Goal: Task Accomplishment & Management: Manage account settings

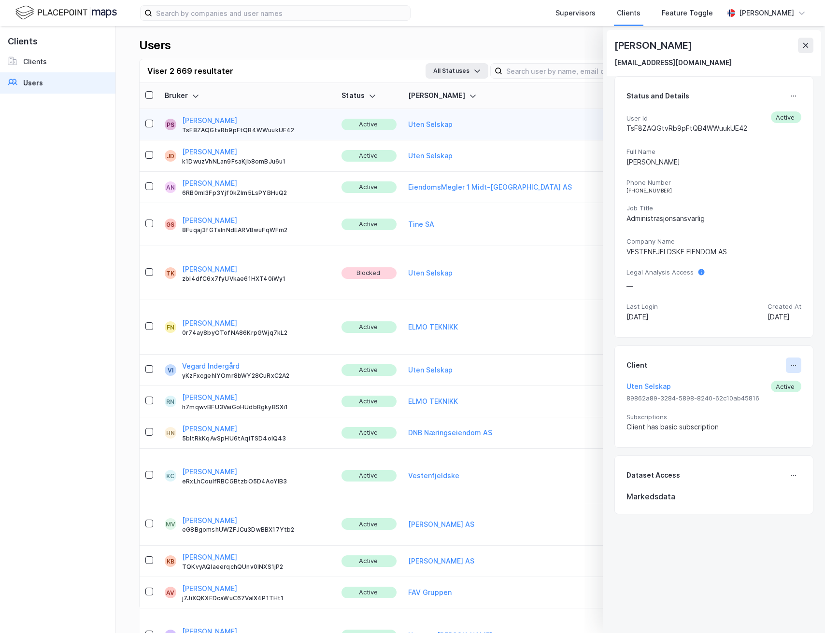
click at [789, 366] on icon at bounding box center [793, 366] width 8 height 8
click at [744, 374] on div "Set Client" at bounding box center [760, 370] width 33 height 12
click at [789, 370] on button at bounding box center [792, 365] width 15 height 15
click at [744, 370] on div "Set Client" at bounding box center [760, 370] width 33 height 12
click at [808, 46] on icon at bounding box center [805, 46] width 8 height 8
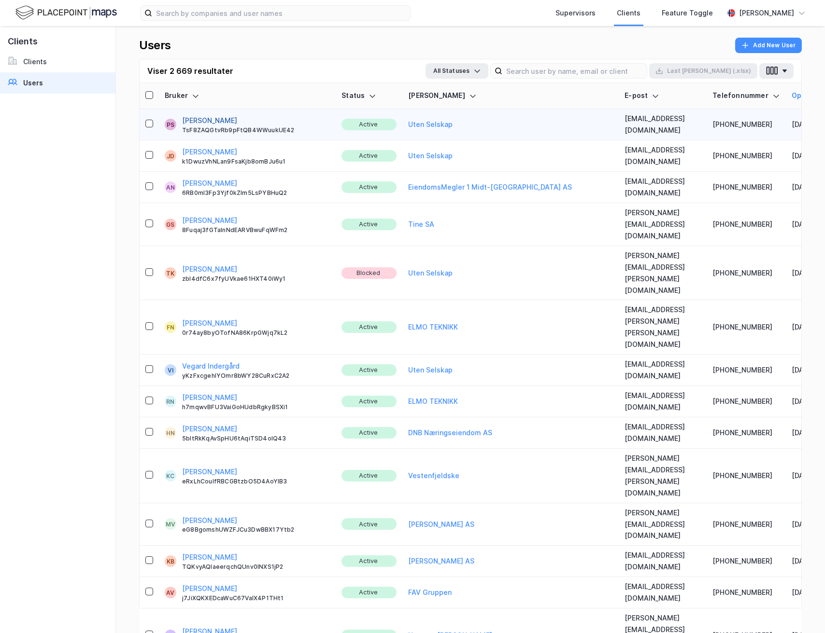
click at [218, 120] on button "[PERSON_NAME]" at bounding box center [209, 121] width 55 height 12
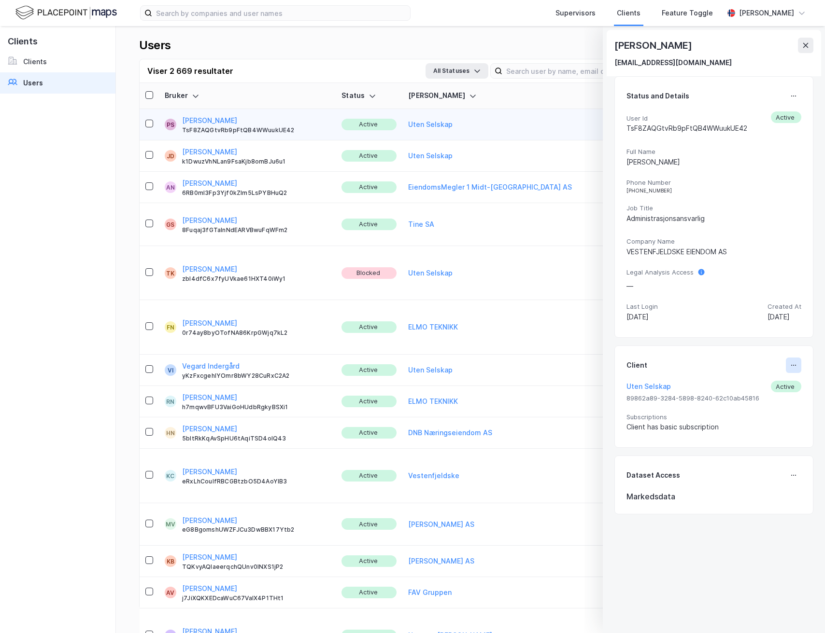
click at [789, 367] on icon at bounding box center [793, 366] width 8 height 8
click at [750, 366] on div "Set Client" at bounding box center [760, 370] width 33 height 12
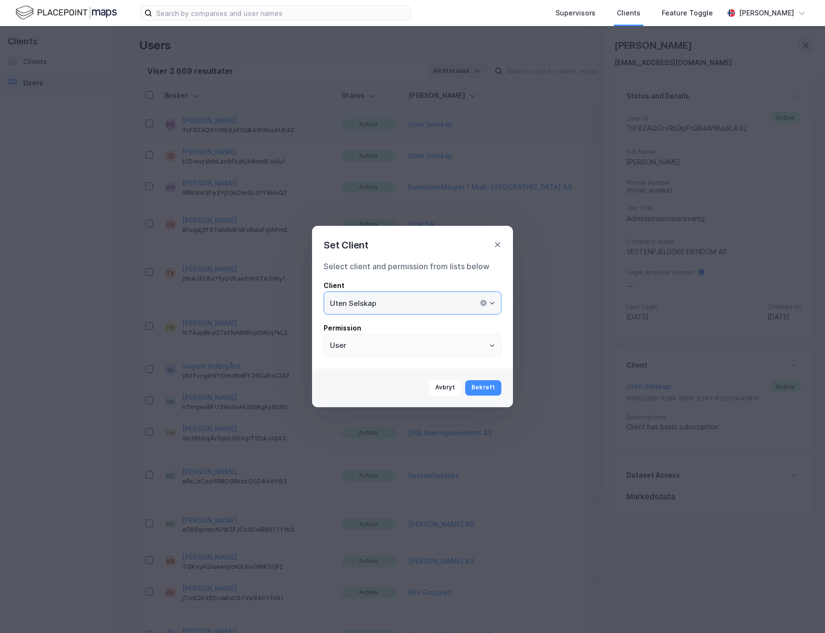
click at [376, 309] on input "Uten Selskap" at bounding box center [412, 303] width 177 height 22
click at [386, 326] on li "Vestenfjeldske" at bounding box center [412, 324] width 178 height 18
type input "Vestenfjeldske"
click at [488, 387] on button "Bekreft" at bounding box center [483, 387] width 36 height 15
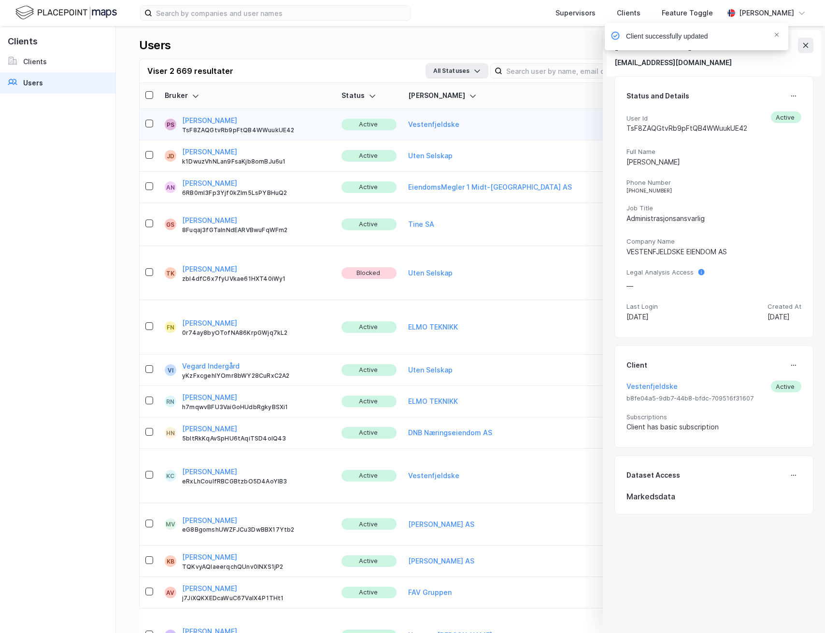
click at [806, 44] on div "Client successfully updated" at bounding box center [724, 39] width 183 height 32
click at [777, 37] on icon "Notifications Alt+T" at bounding box center [776, 35] width 6 height 6
click at [806, 46] on icon at bounding box center [805, 45] width 5 height 5
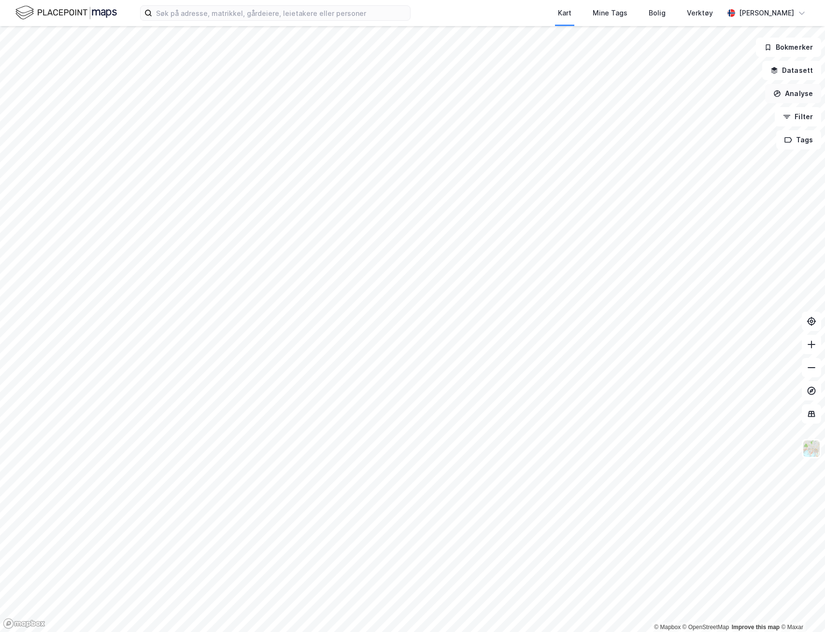
click at [799, 96] on button "Analyse" at bounding box center [793, 93] width 56 height 19
click at [800, 94] on button "Analyse" at bounding box center [793, 93] width 56 height 19
click at [798, 118] on button "Filter" at bounding box center [797, 116] width 46 height 19
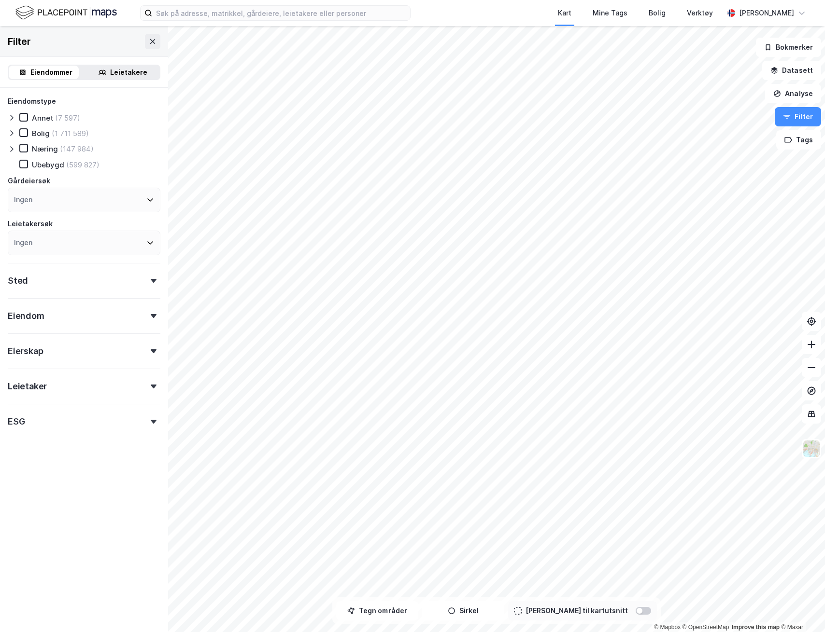
click at [131, 277] on div "Sted" at bounding box center [84, 277] width 153 height 28
click at [135, 280] on div "Sted" at bounding box center [84, 277] width 153 height 28
click at [110, 76] on div "Leietakere" at bounding box center [128, 73] width 37 height 12
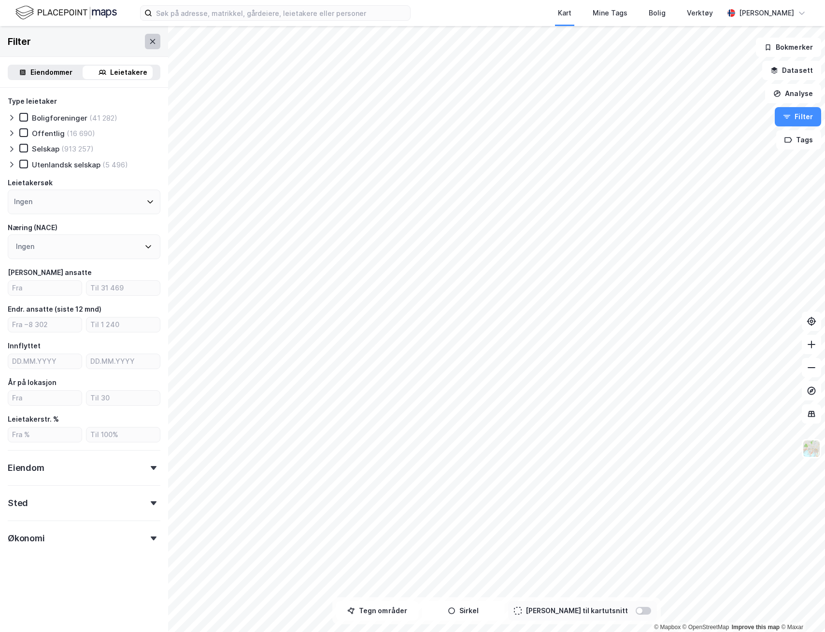
click at [149, 45] on icon at bounding box center [153, 42] width 8 height 8
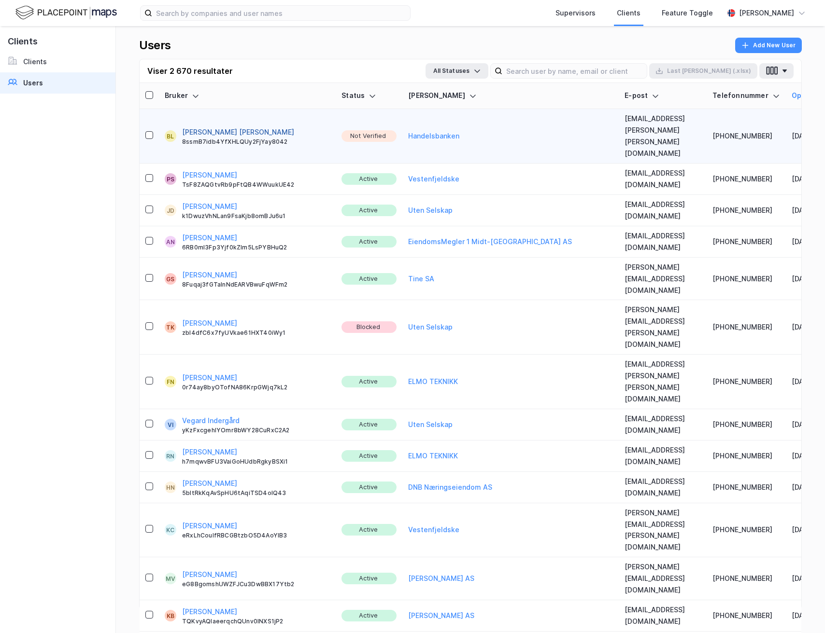
click at [207, 126] on button "[PERSON_NAME] [PERSON_NAME]" at bounding box center [238, 132] width 112 height 12
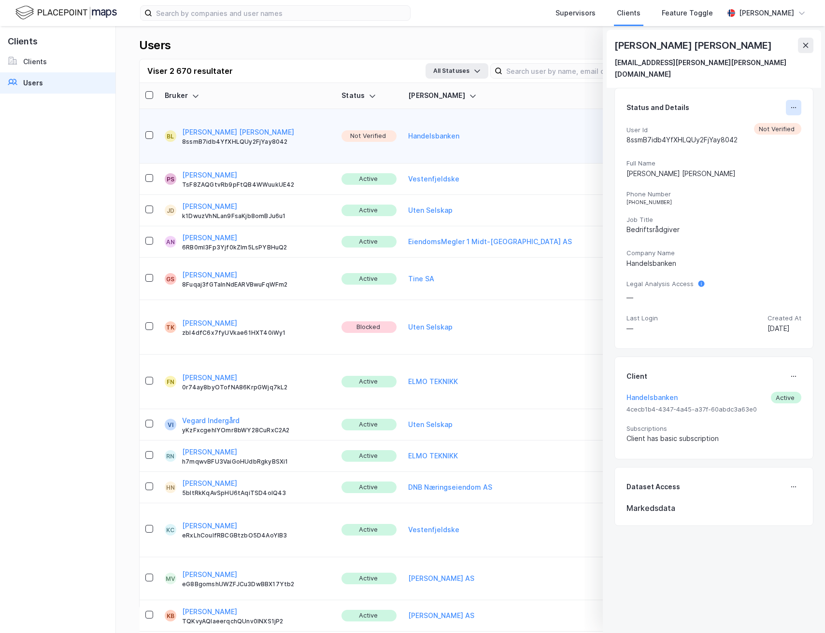
click at [785, 101] on button at bounding box center [792, 107] width 15 height 15
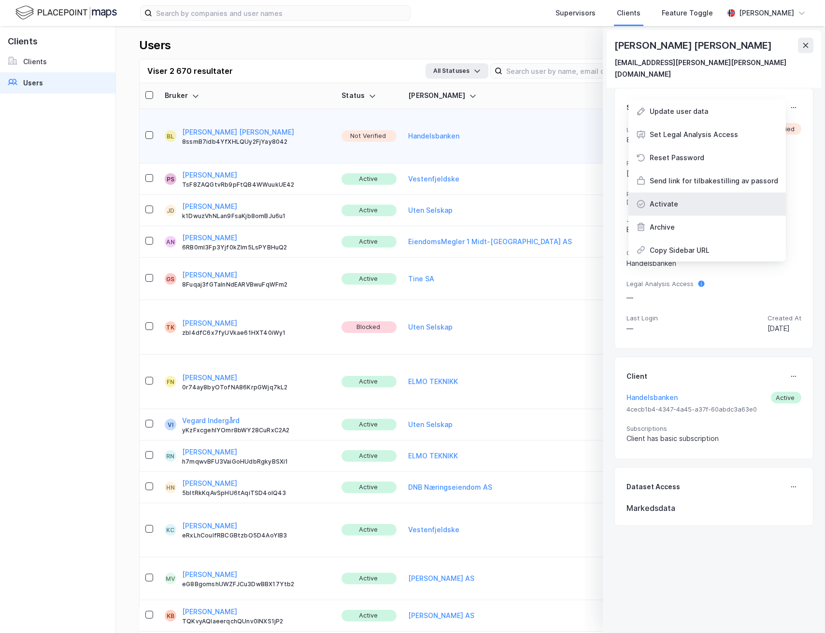
click at [670, 198] on div "Activate" at bounding box center [663, 204] width 28 height 12
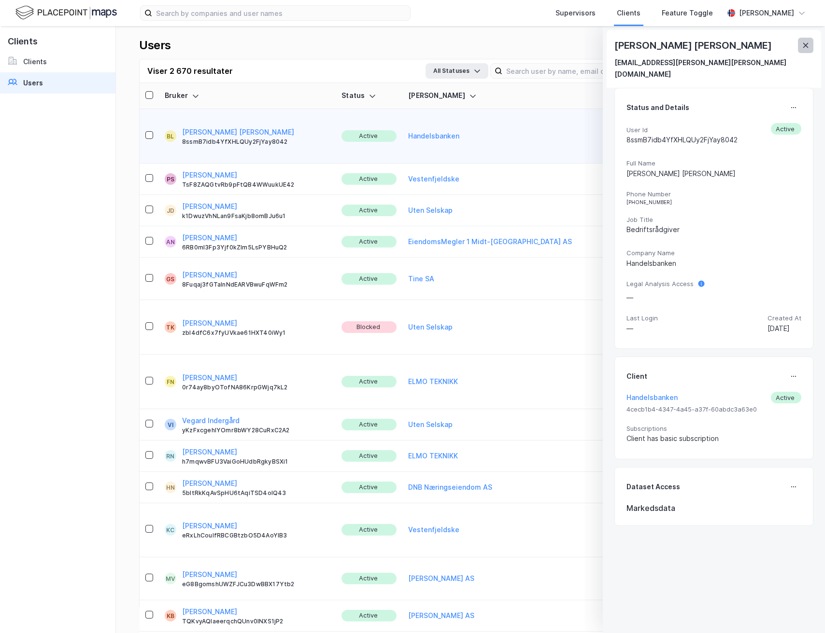
click at [810, 45] on button at bounding box center [805, 45] width 15 height 15
